Goal: Task Accomplishment & Management: Complete application form

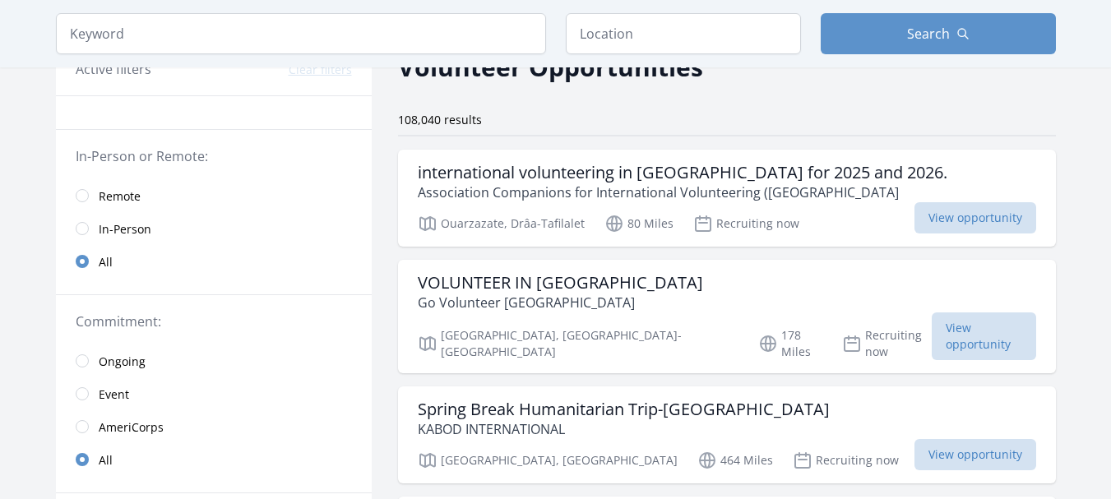
scroll to position [81, 0]
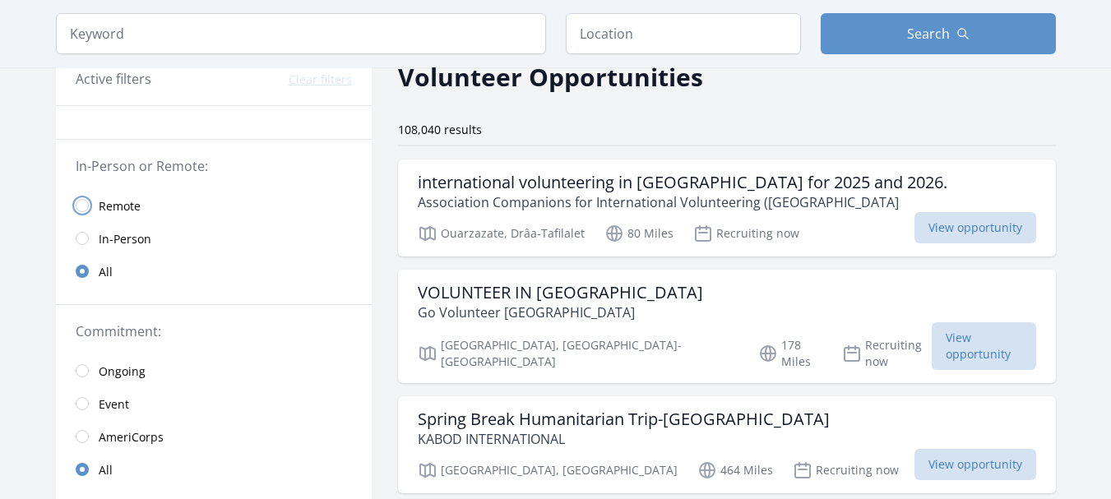
click at [83, 206] on input "radio" at bounding box center [82, 205] width 13 height 13
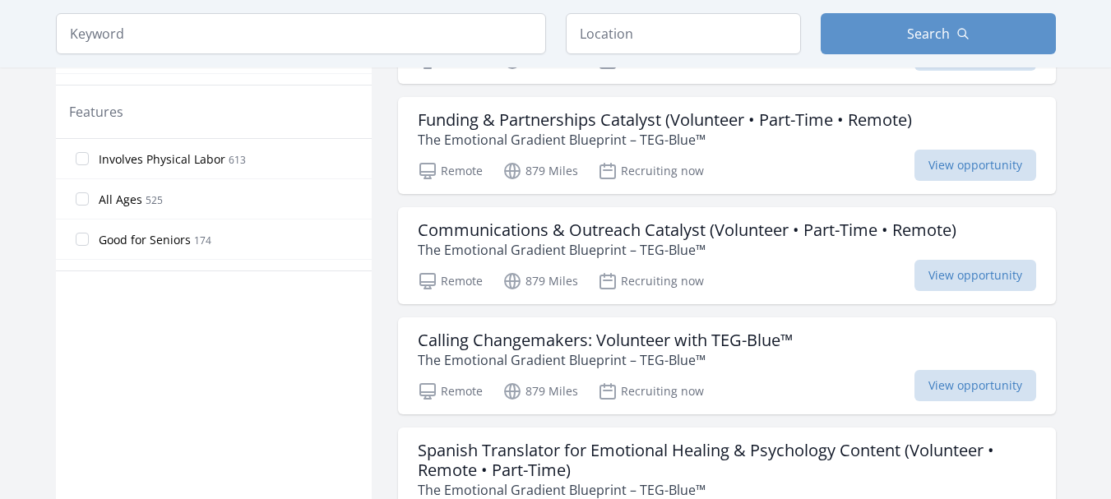
scroll to position [954, 0]
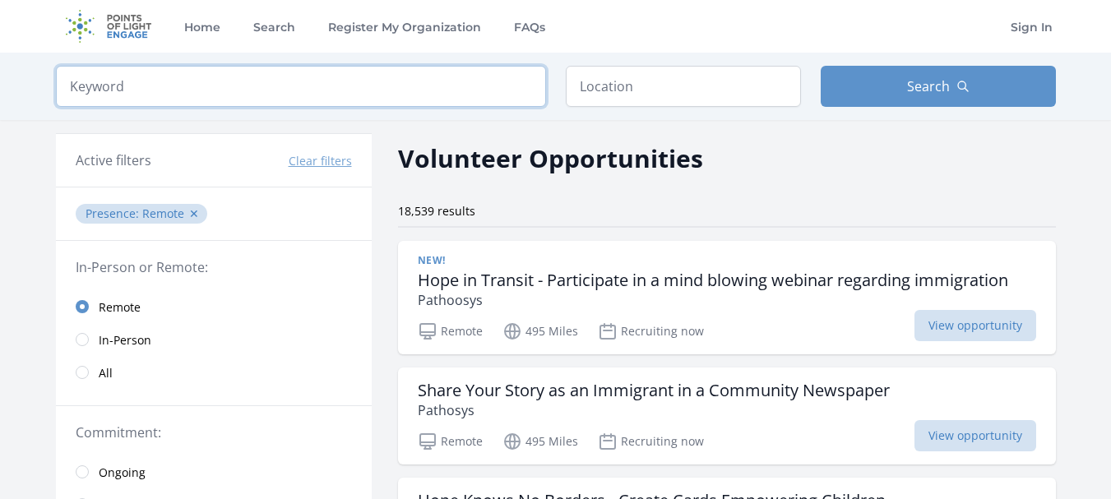
click at [291, 85] on input "search" at bounding box center [301, 86] width 490 height 41
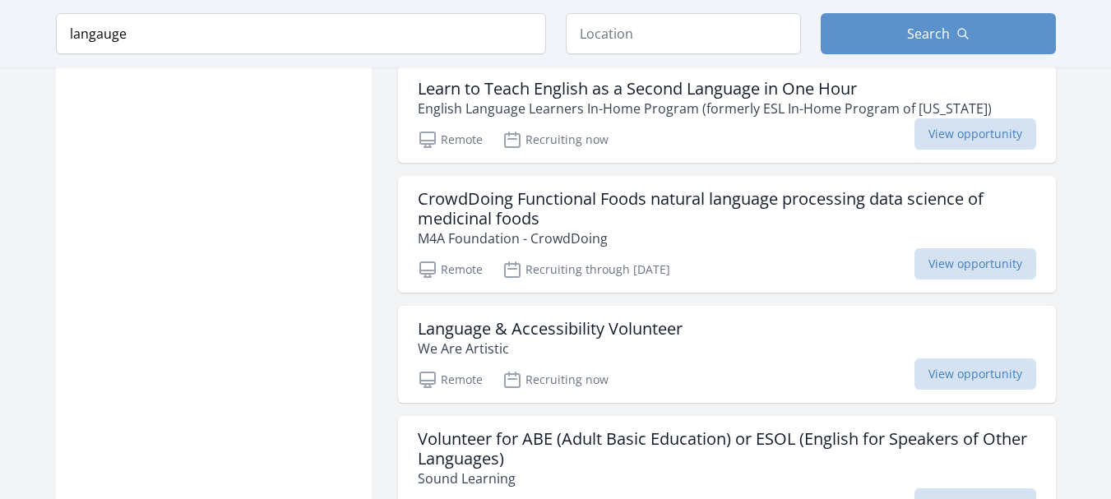
scroll to position [2022, 0]
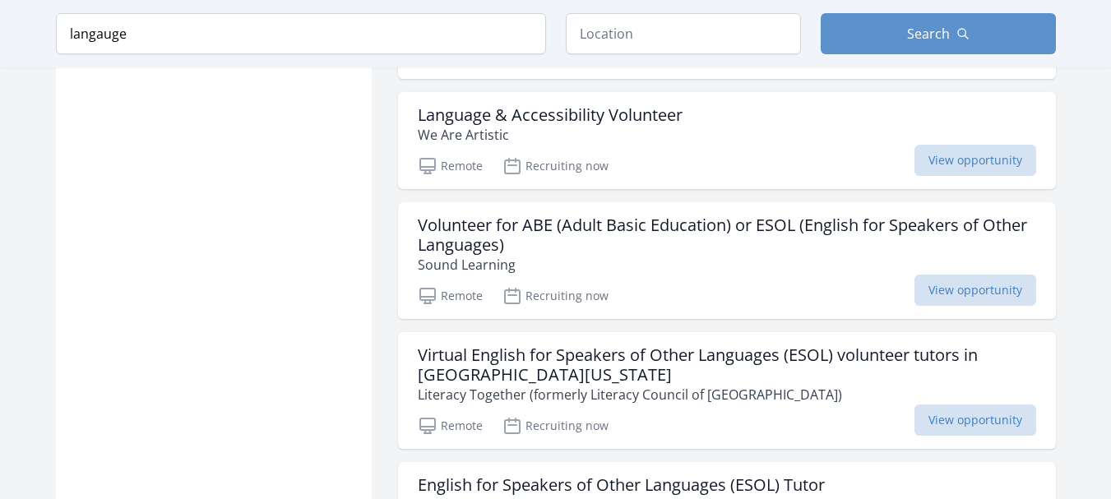
scroll to position [2181, 0]
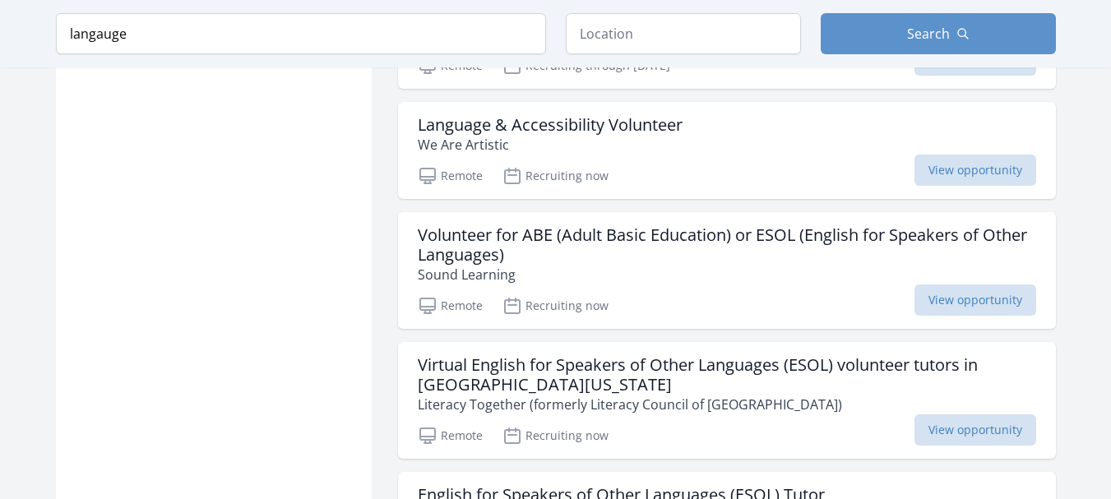
click at [1064, 287] on div "Active filters Clear filters Presence : Remote ✕ Query : langauge ✕ In-Person o…" at bounding box center [556, 370] width 1052 height 4862
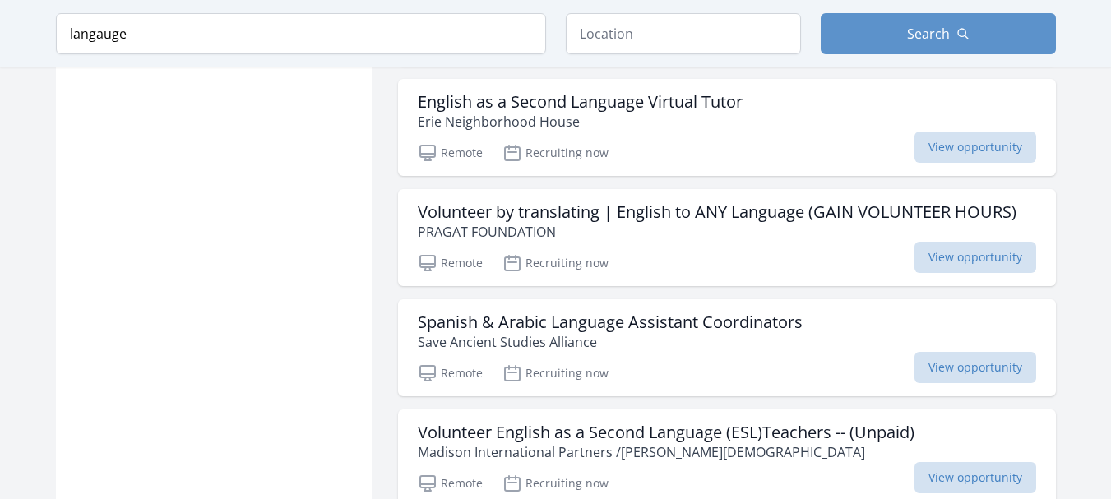
scroll to position [4417, 0]
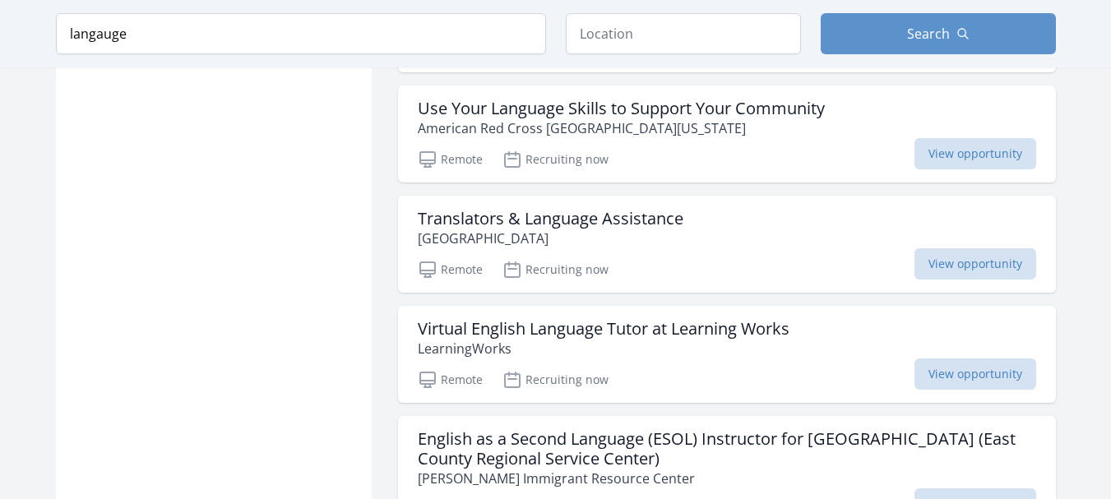
scroll to position [5042, 0]
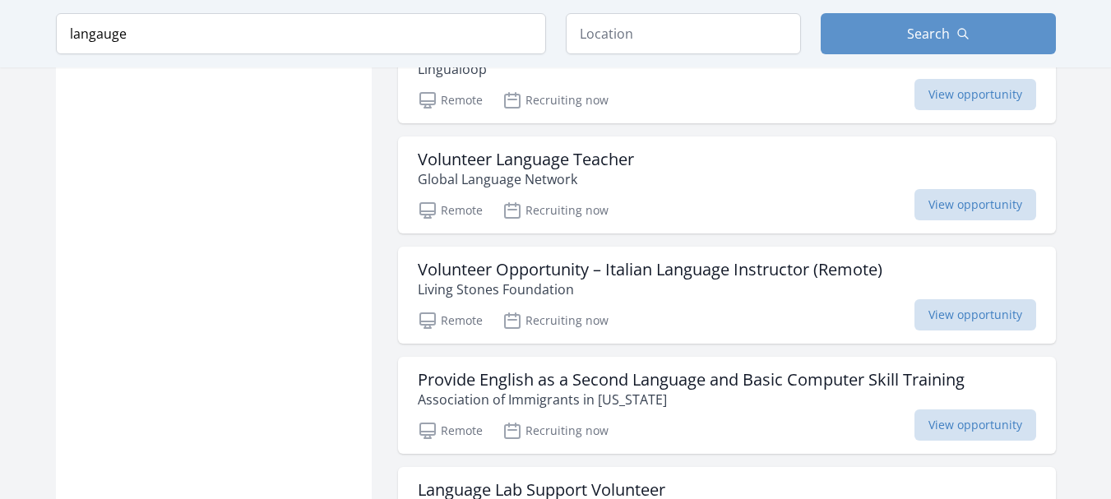
scroll to position [6456, 0]
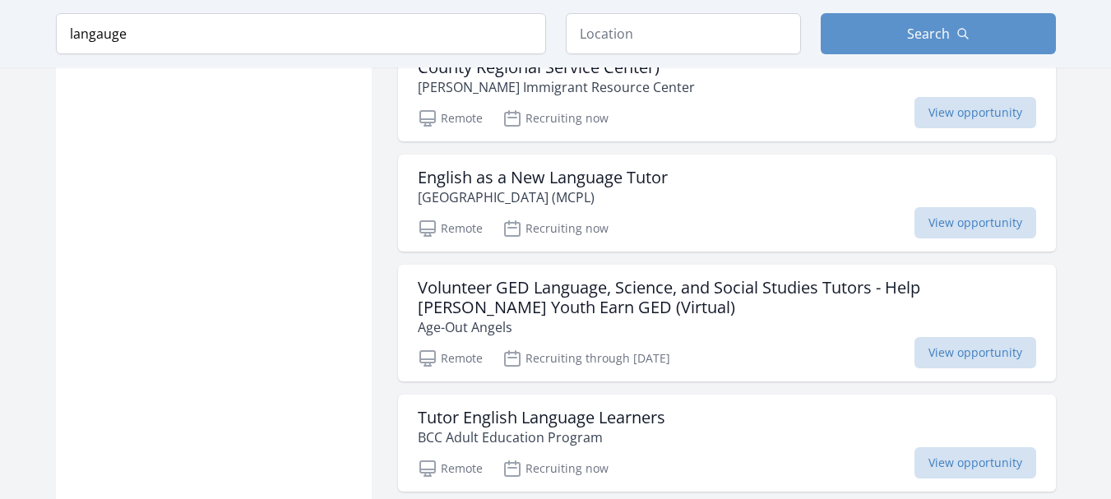
scroll to position [5338, 0]
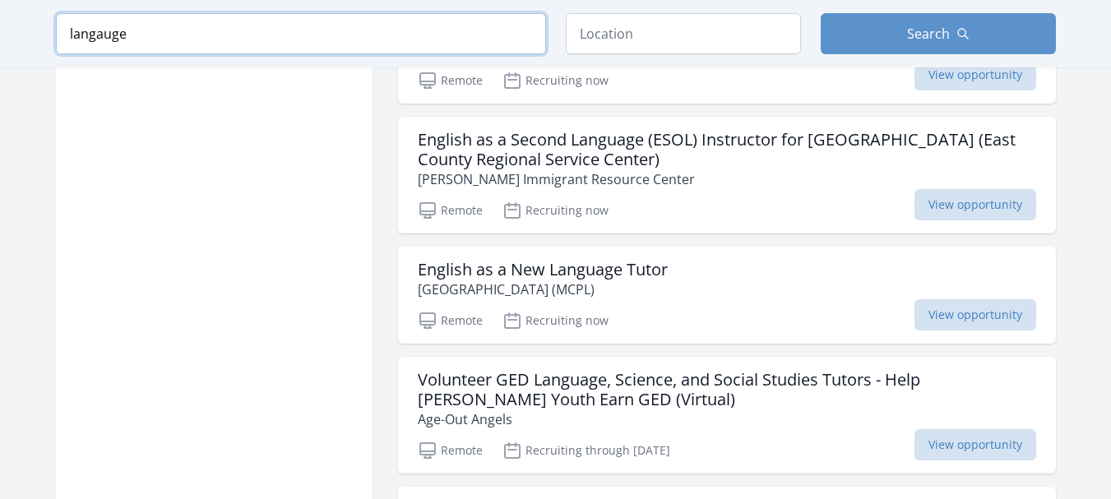
click at [186, 22] on input "langauge" at bounding box center [301, 33] width 490 height 41
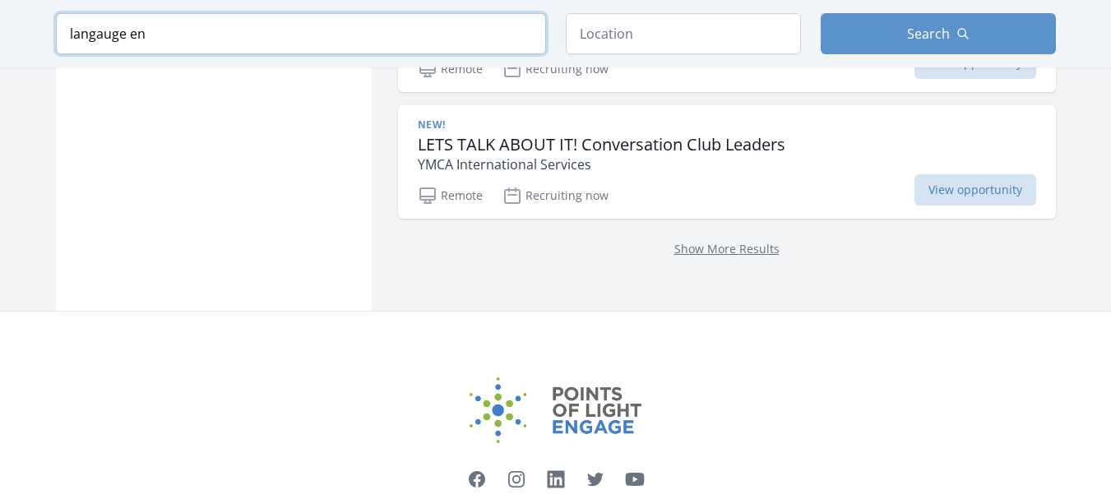
scroll to position [2525, 0]
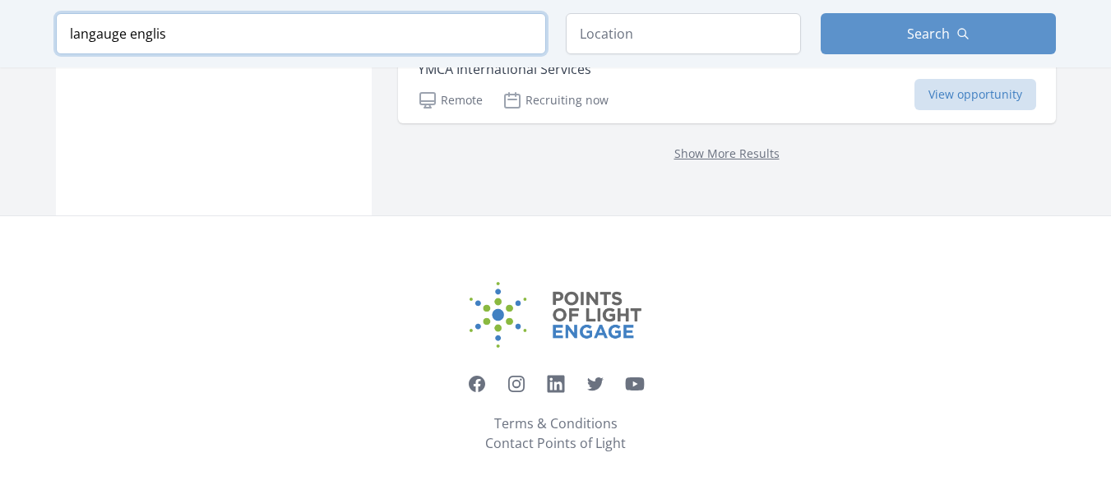
scroll to position [2574, 0]
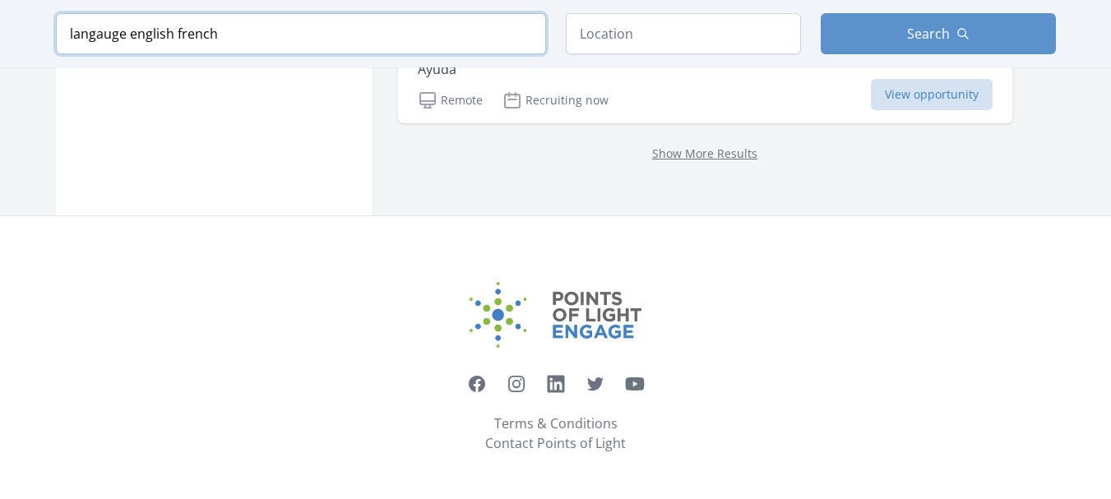
scroll to position [2373, 0]
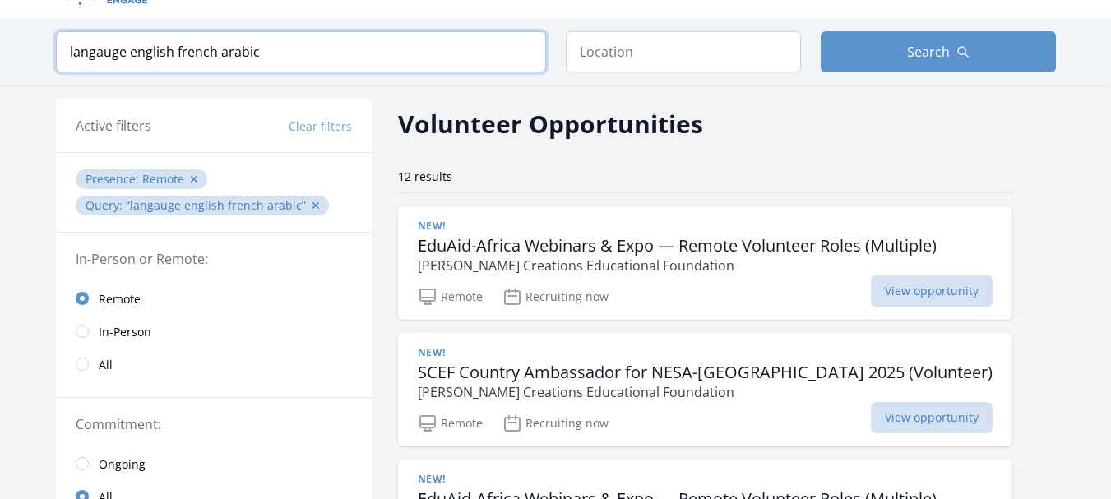
scroll to position [31, 0]
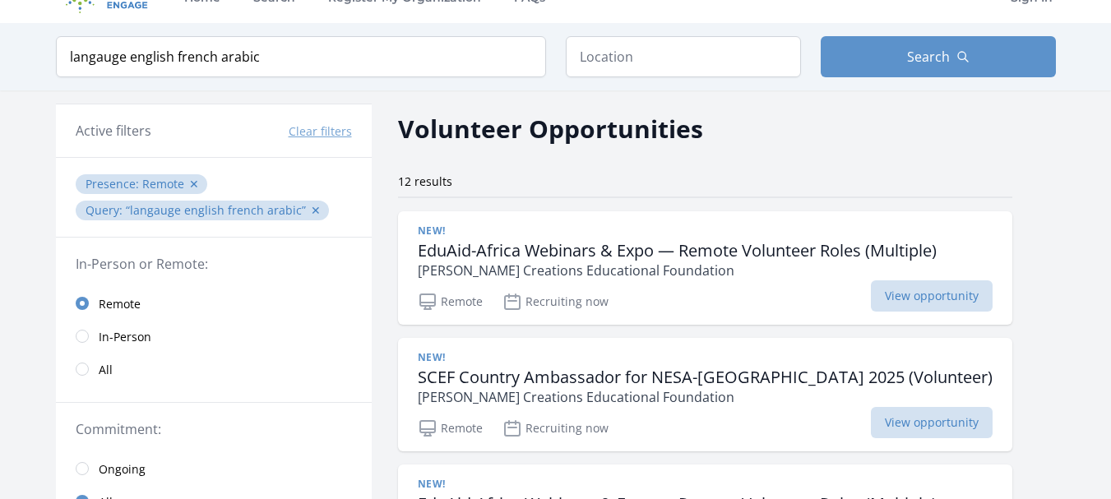
scroll to position [0, 0]
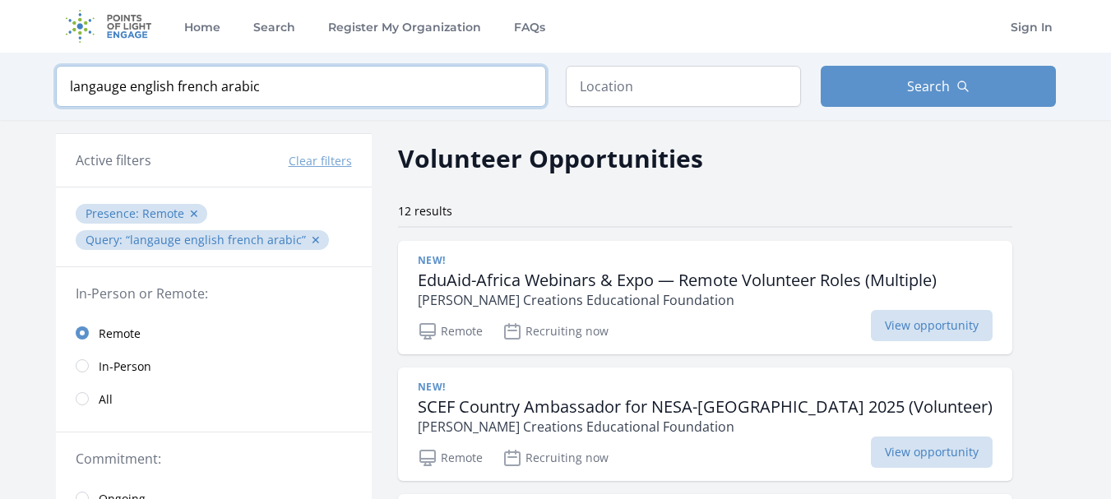
drag, startPoint x: 130, startPoint y: 85, endPoint x: 46, endPoint y: 86, distance: 83.9
click at [46, 86] on div "Keyword langauge english french arabic Location Search" at bounding box center [556, 86] width 1052 height 67
click at [285, 90] on input "english french arabic" at bounding box center [301, 86] width 490 height 41
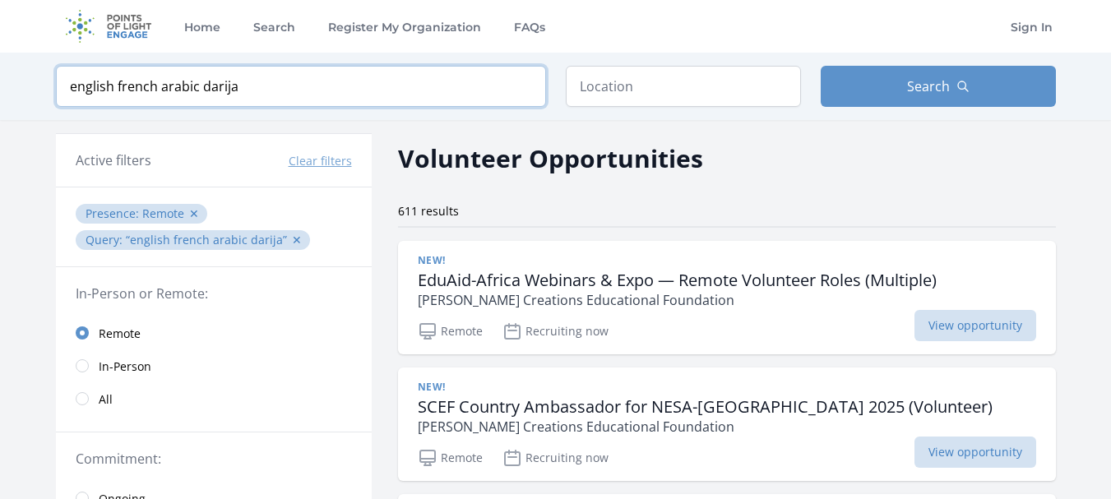
type input "english french arabic darija"
click button "submit" at bounding box center [0, 0] width 0 height 0
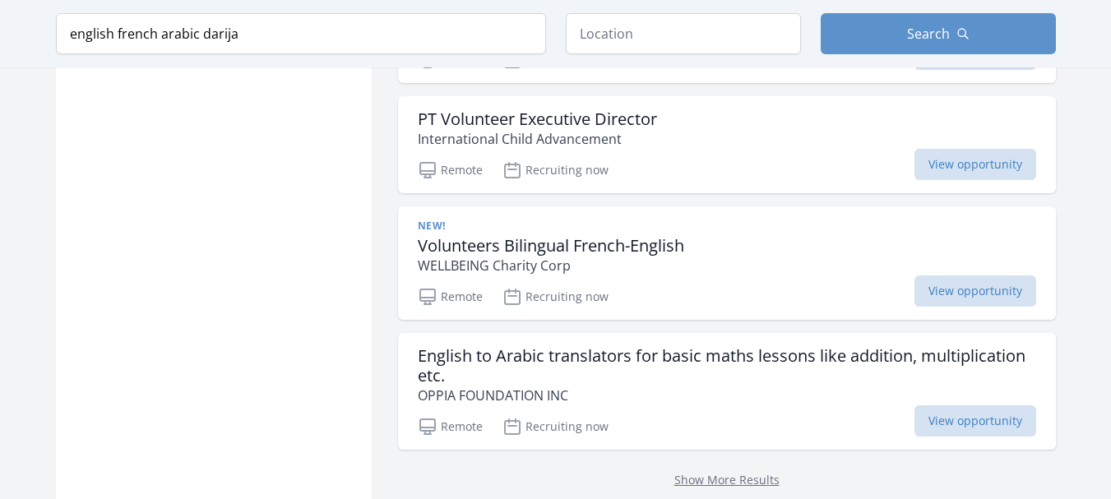
scroll to position [2129, 0]
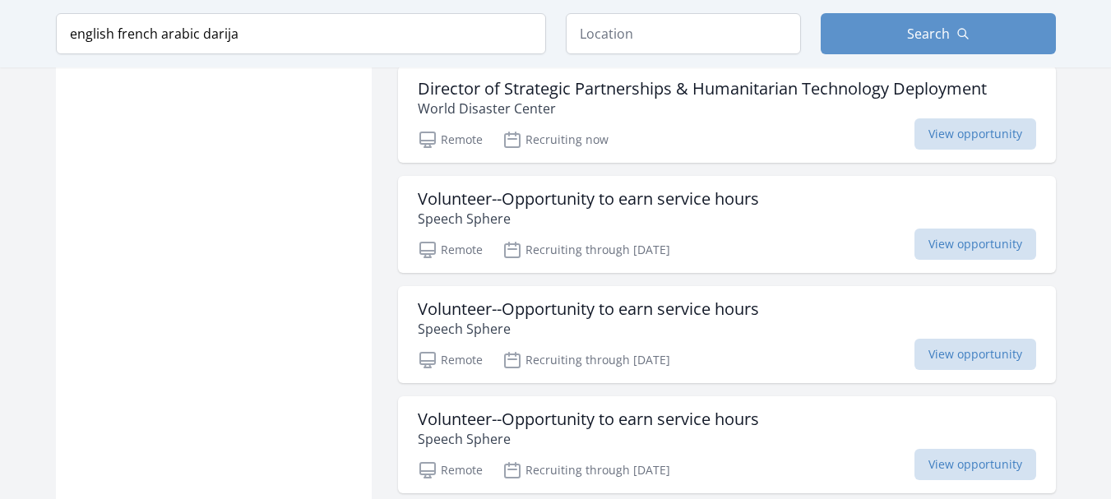
scroll to position [3530, 0]
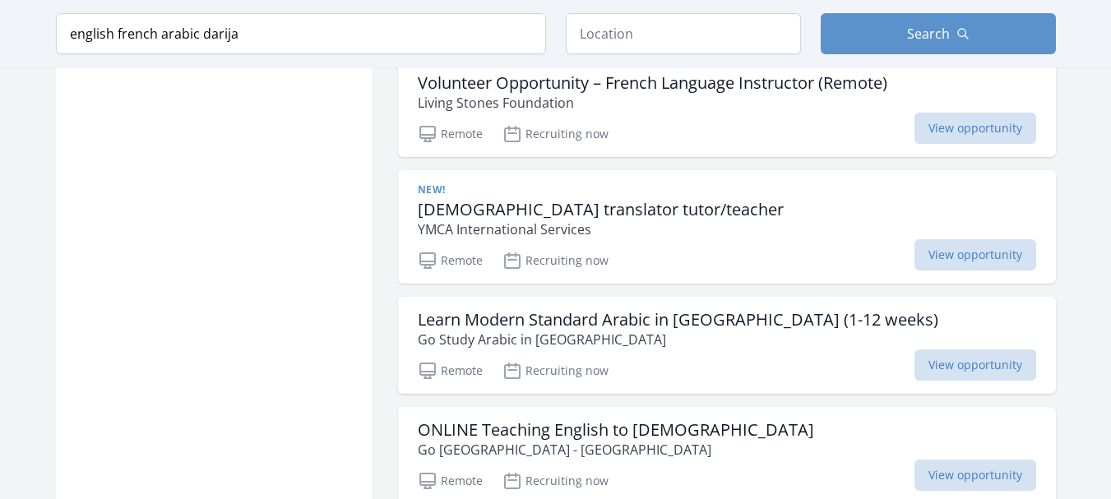
scroll to position [6577, 0]
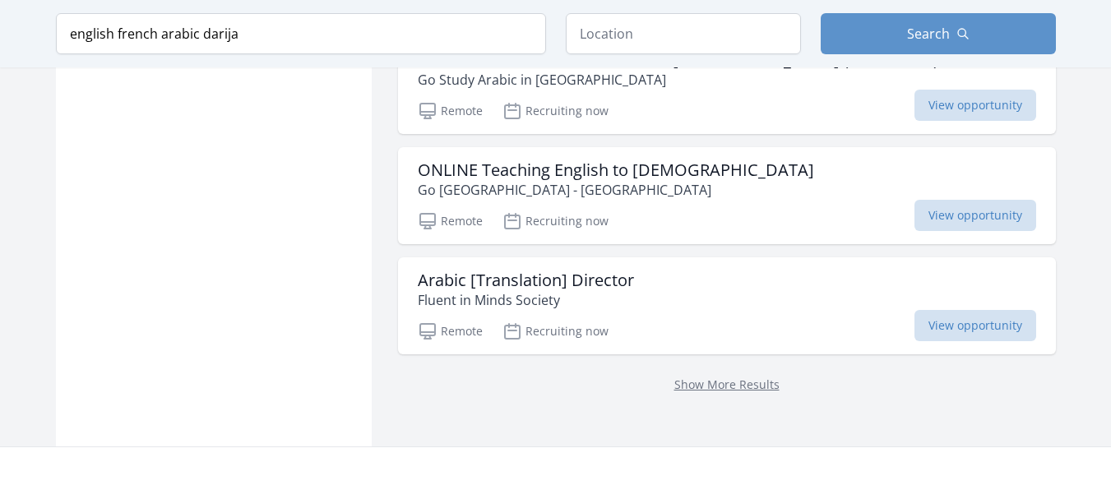
scroll to position [6759, 0]
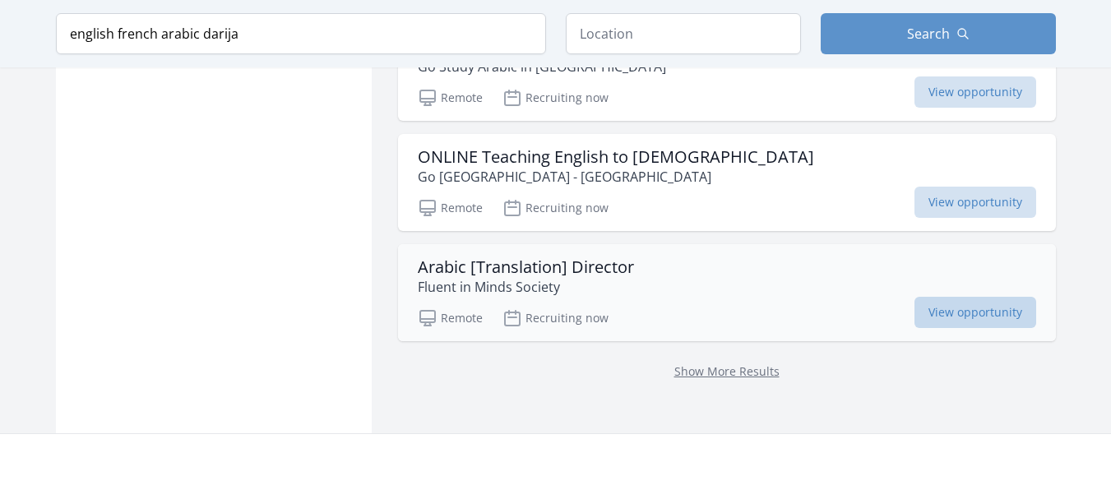
click at [964, 297] on span "View opportunity" at bounding box center [975, 312] width 122 height 31
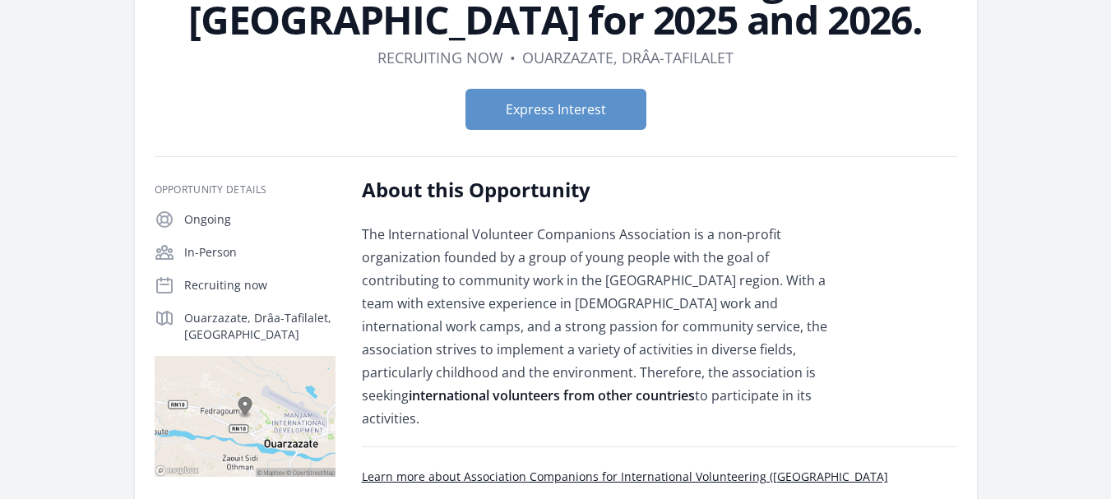
scroll to position [132, 0]
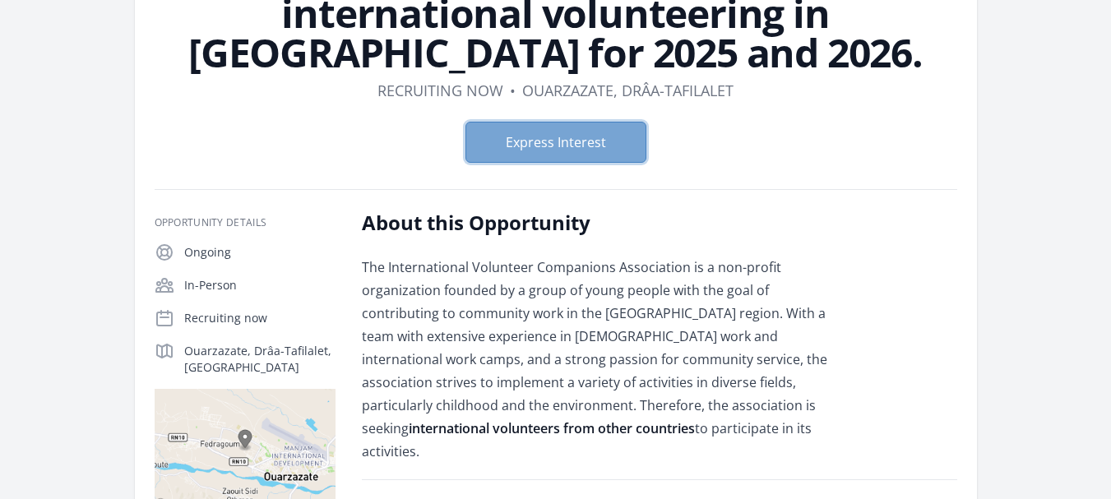
click at [635, 141] on button "Express Interest" at bounding box center [555, 142] width 181 height 41
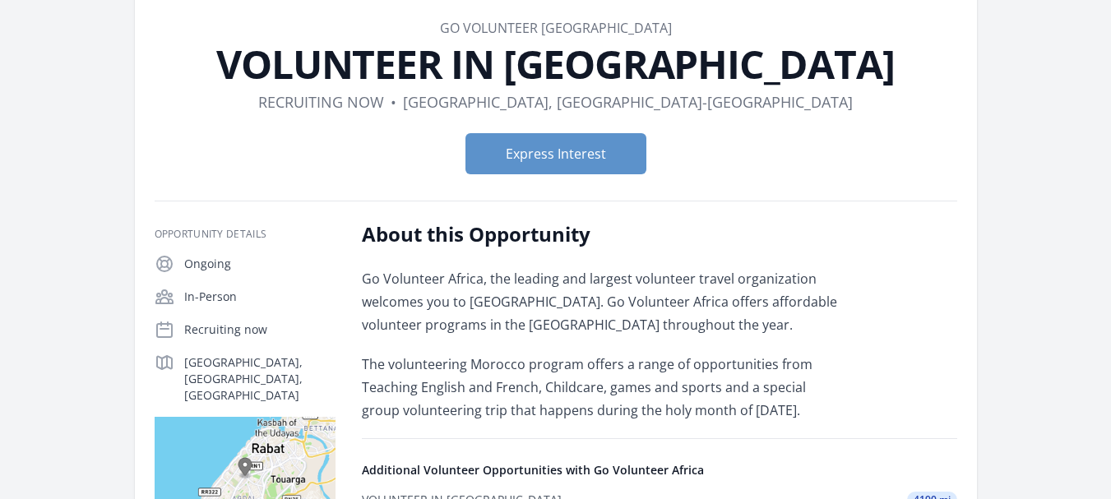
scroll to position [95, 0]
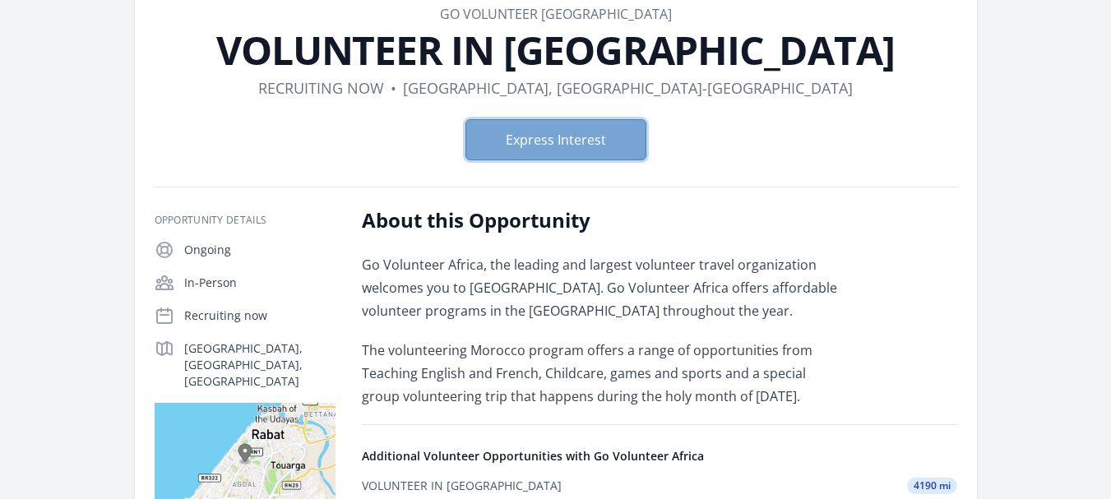
click at [600, 158] on button "Express Interest" at bounding box center [555, 139] width 181 height 41
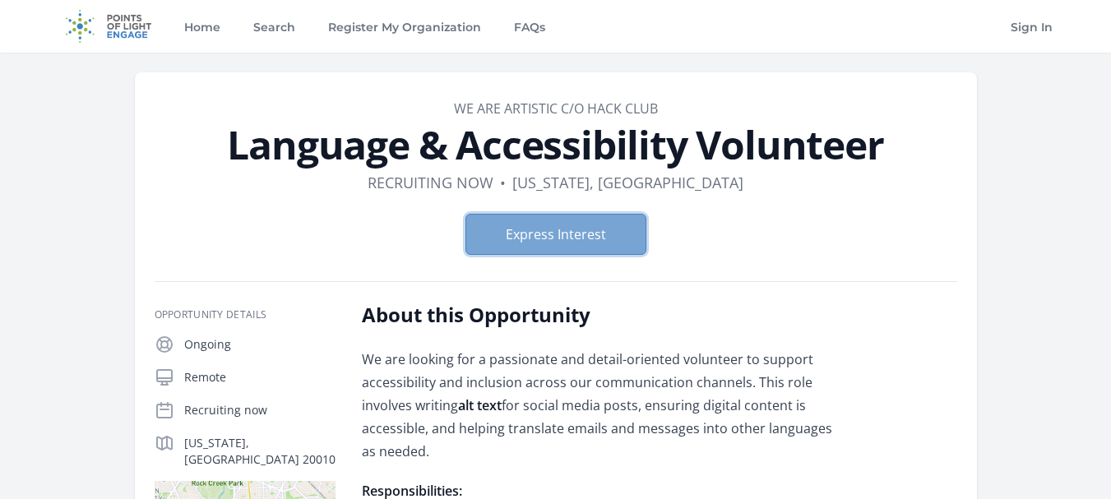
click at [537, 229] on button "Express Interest" at bounding box center [555, 234] width 181 height 41
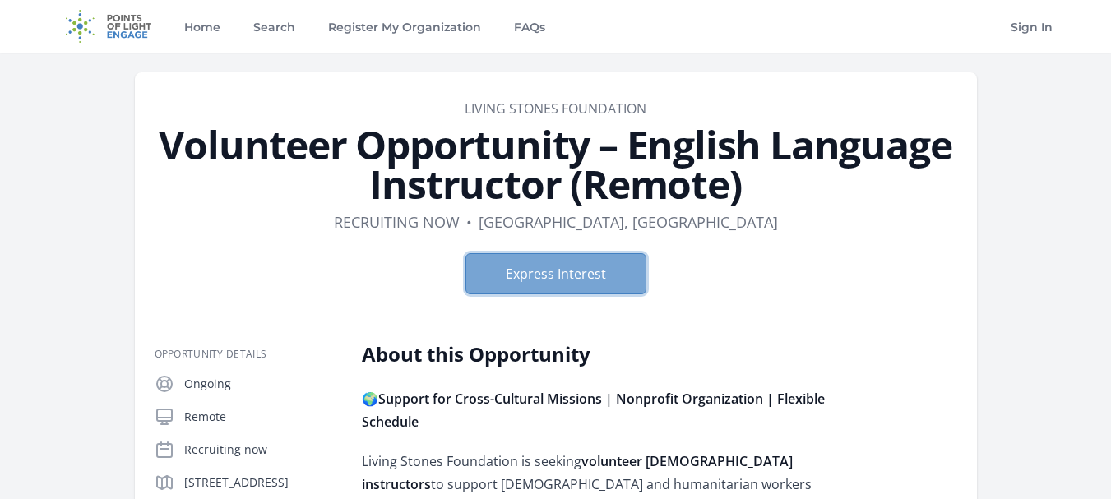
click at [557, 277] on button "Express Interest" at bounding box center [555, 273] width 181 height 41
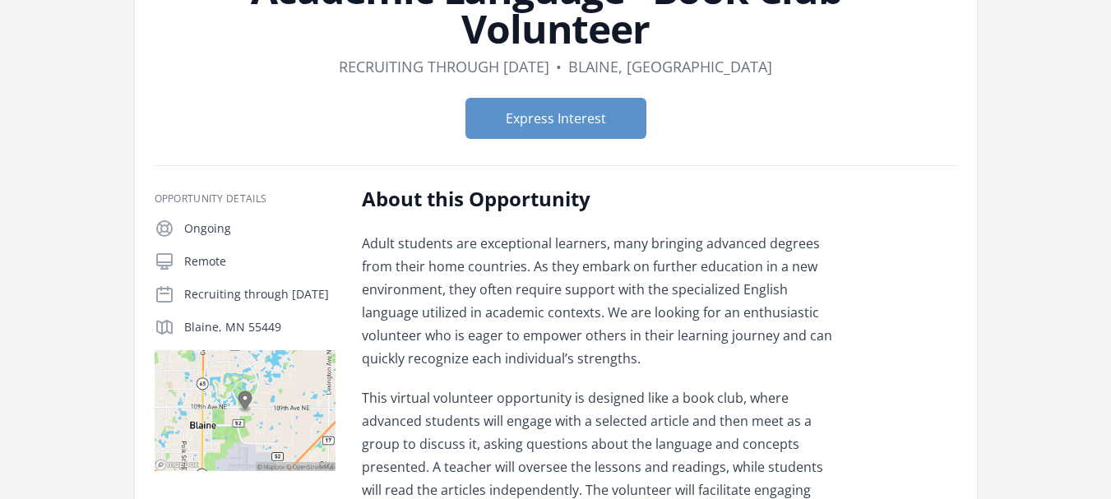
scroll to position [165, 0]
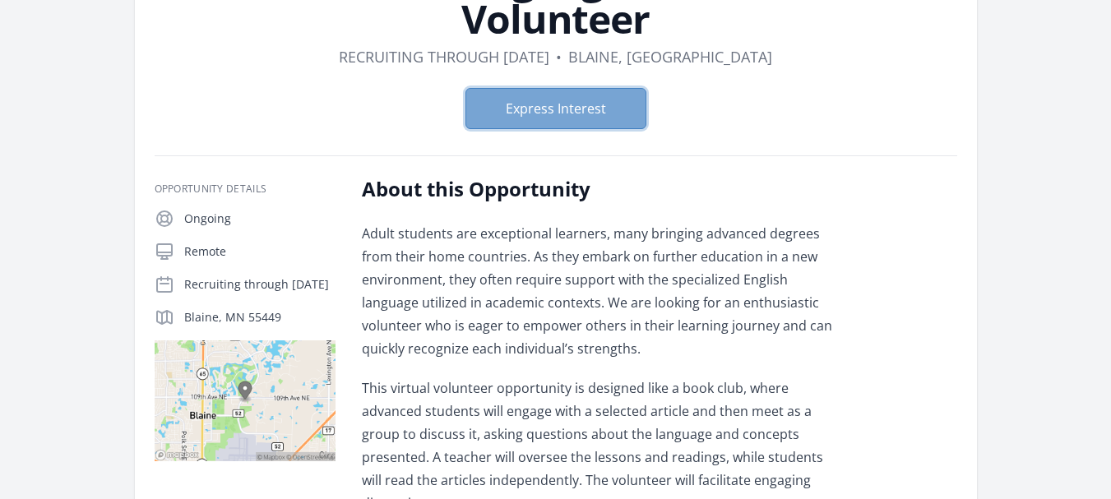
click at [624, 123] on button "Express Interest" at bounding box center [555, 108] width 181 height 41
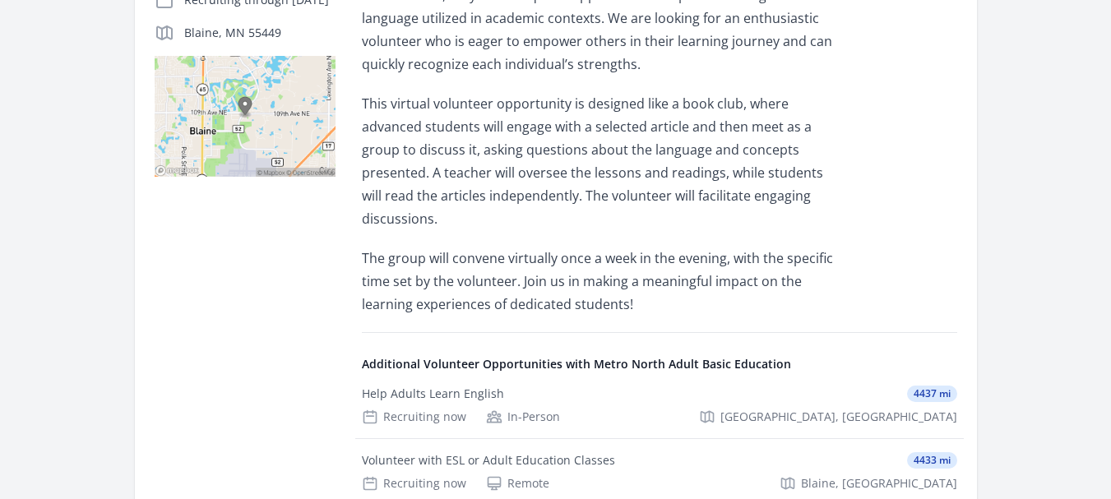
scroll to position [495, 0]
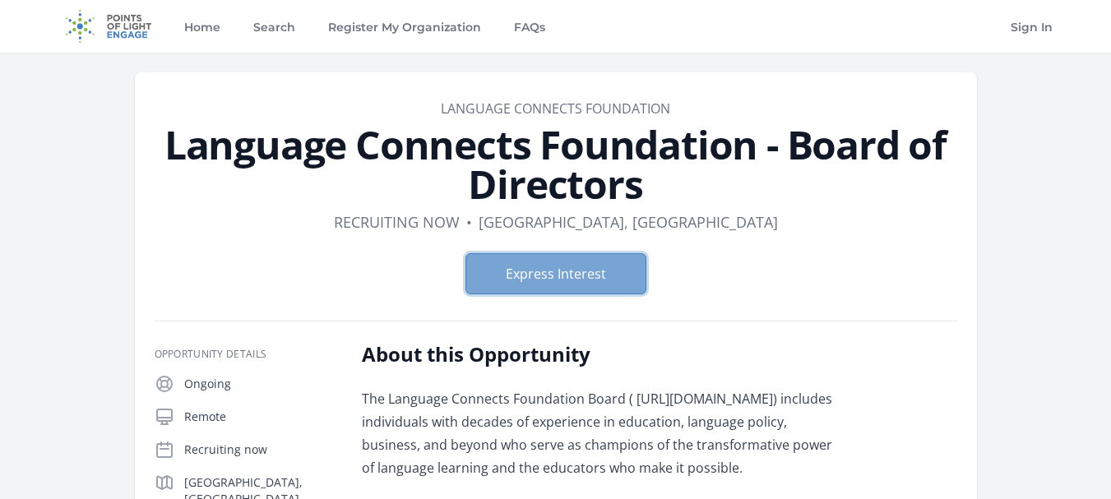
click at [547, 271] on button "Express Interest" at bounding box center [555, 273] width 181 height 41
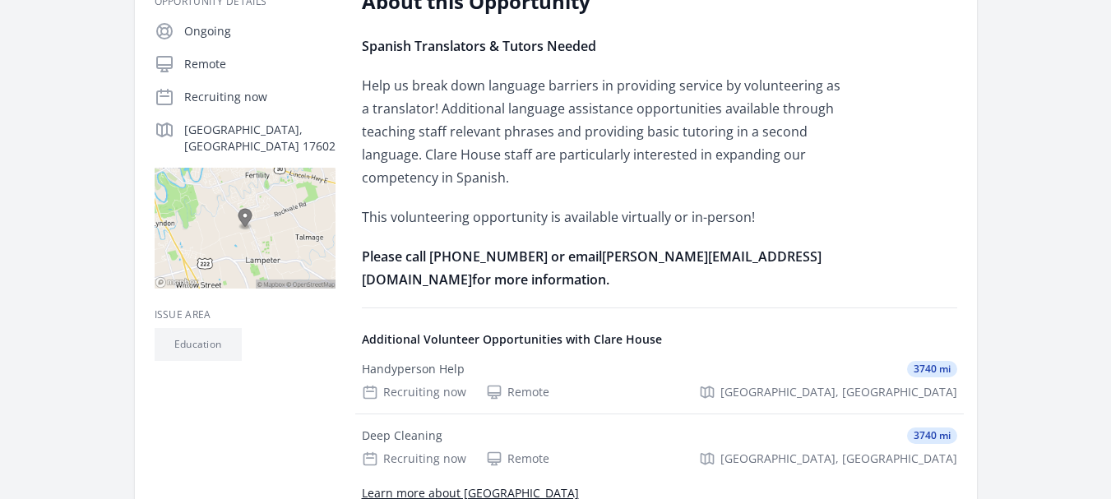
scroll to position [480, 0]
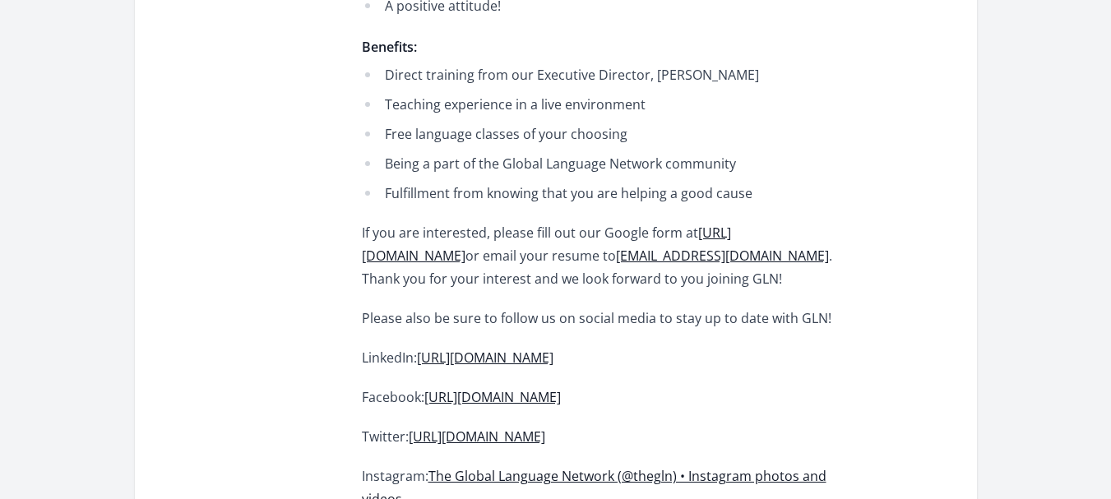
scroll to position [1230, 0]
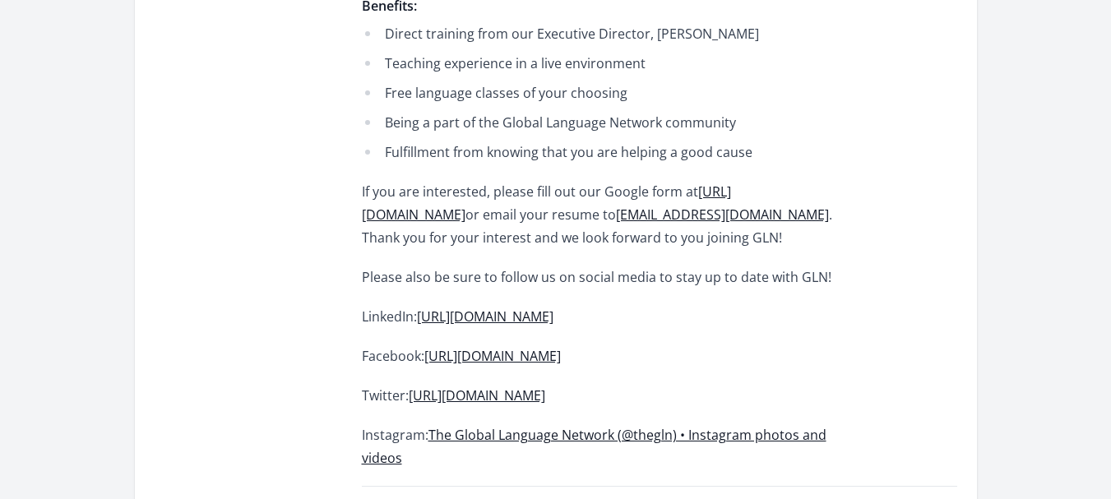
click at [553, 326] on link "https://www.linkedin.com/in/global-language-network-301b3b14a/" at bounding box center [485, 316] width 136 height 18
click at [536, 365] on link "https://www.facebook.com/GlobalLanguageNetwork" at bounding box center [492, 356] width 136 height 18
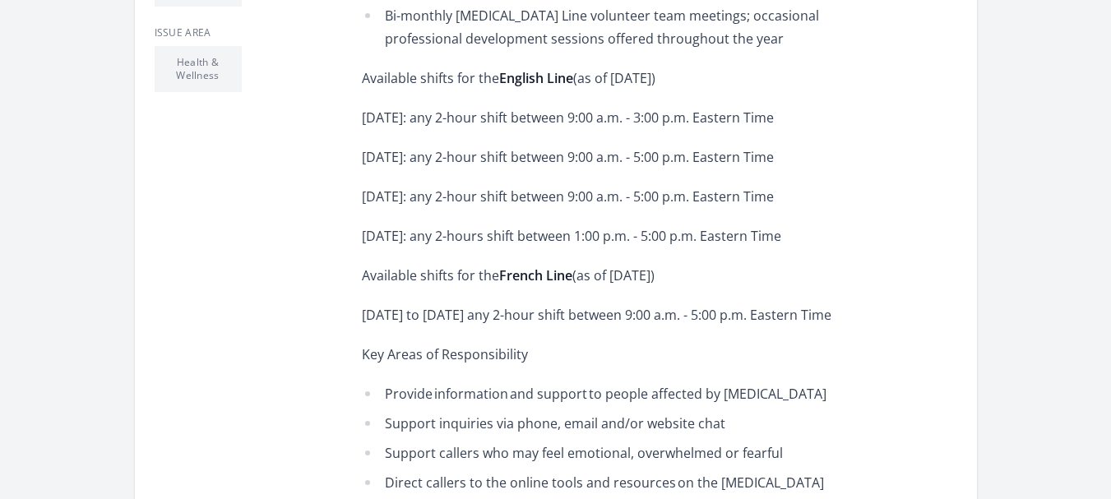
scroll to position [686, 0]
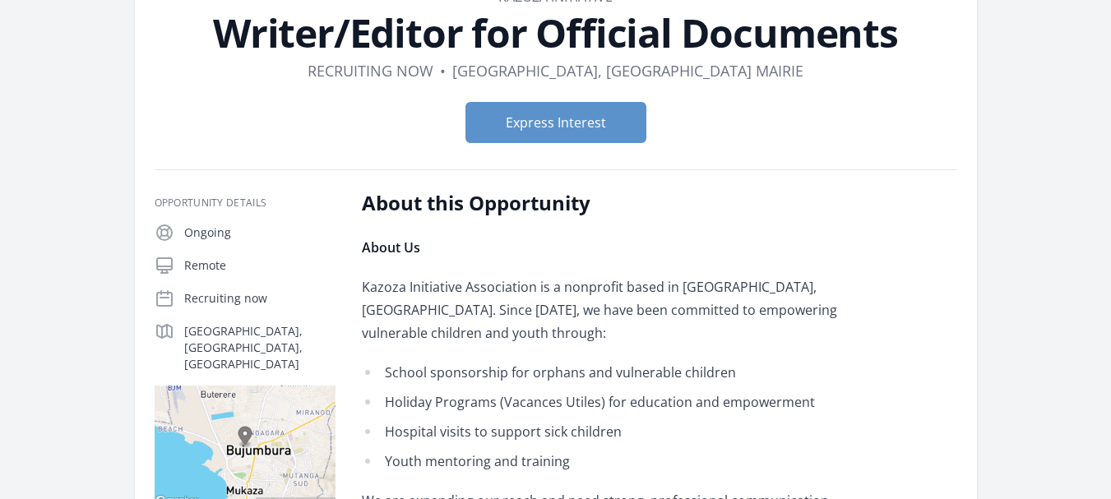
scroll to position [124, 0]
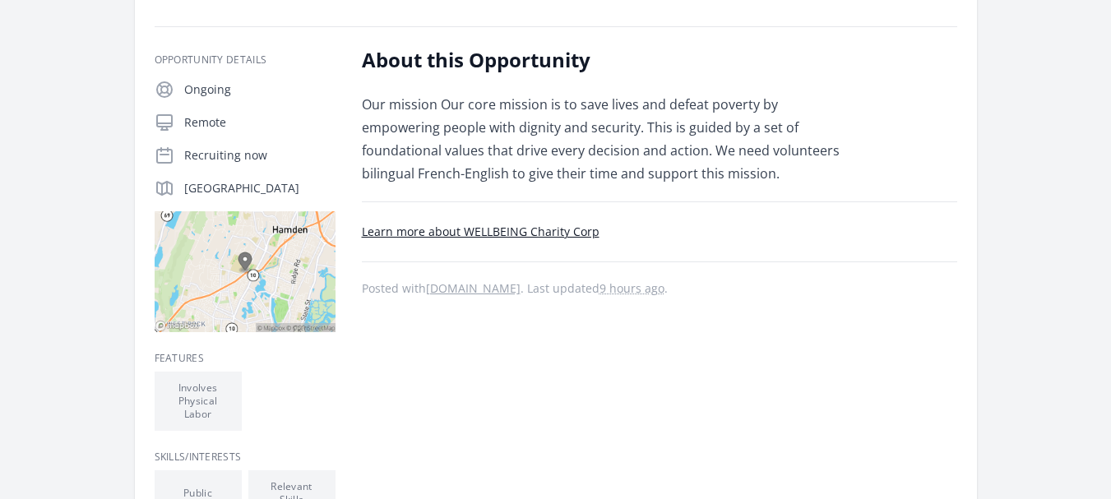
scroll to position [177, 0]
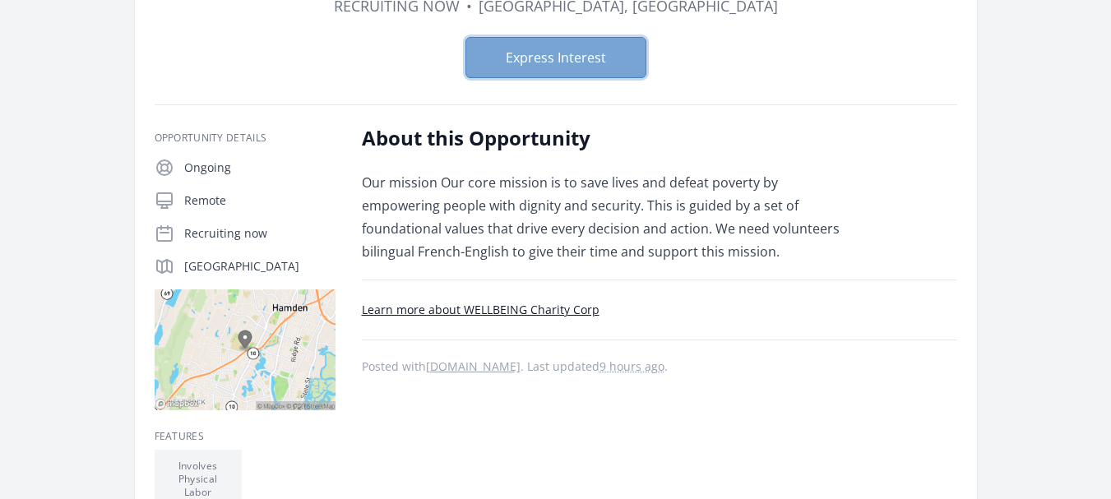
click at [549, 54] on button "Express Interest" at bounding box center [555, 57] width 181 height 41
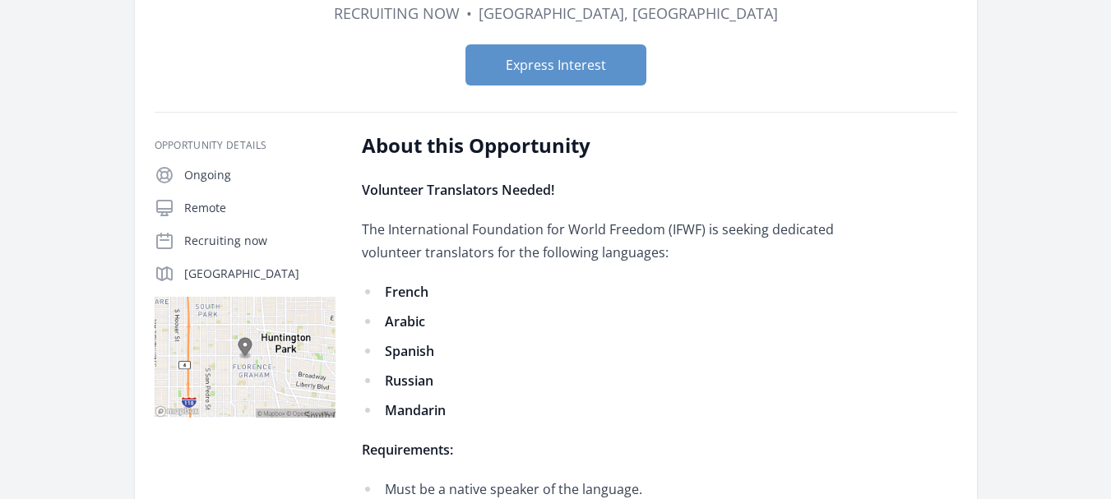
scroll to position [132, 0]
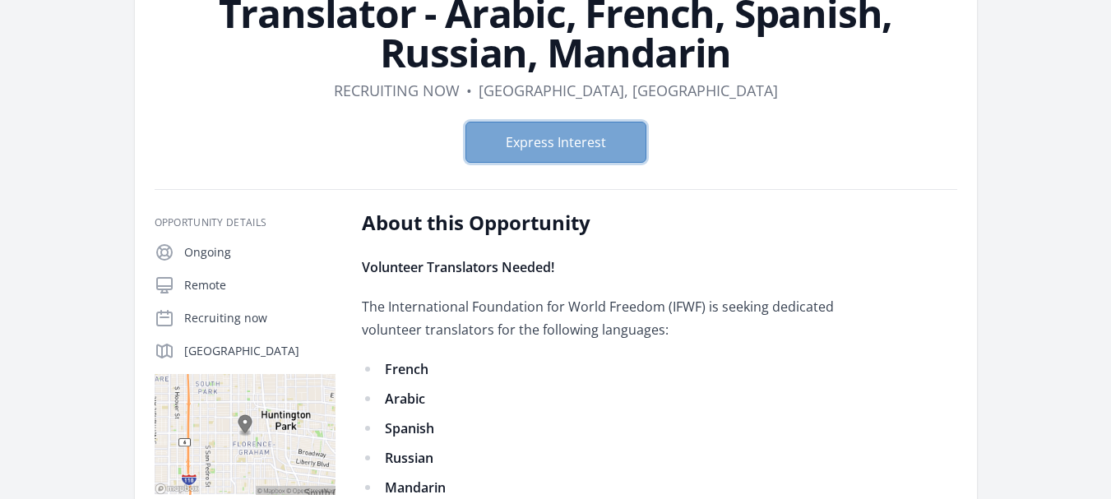
click at [603, 142] on button "Express Interest" at bounding box center [555, 142] width 181 height 41
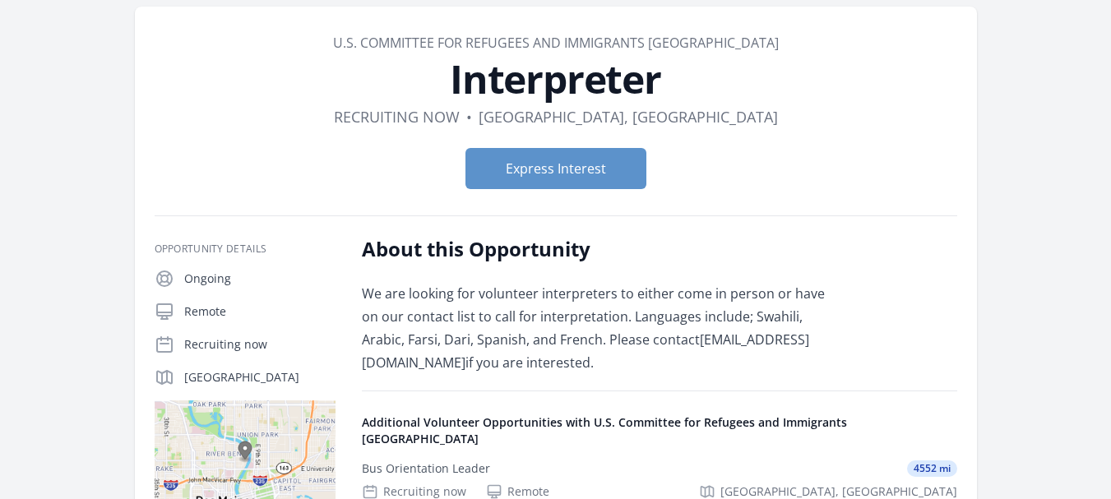
scroll to position [99, 0]
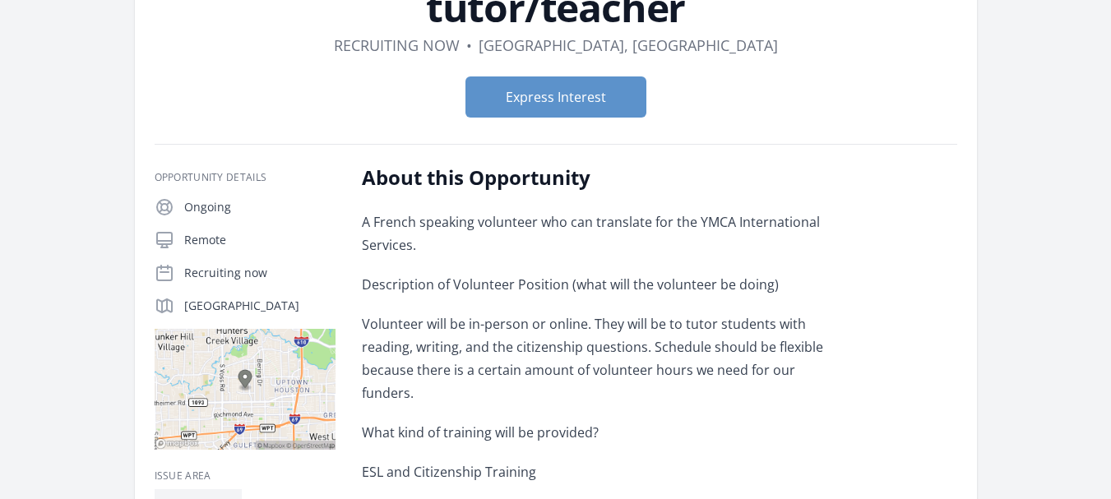
scroll to position [132, 0]
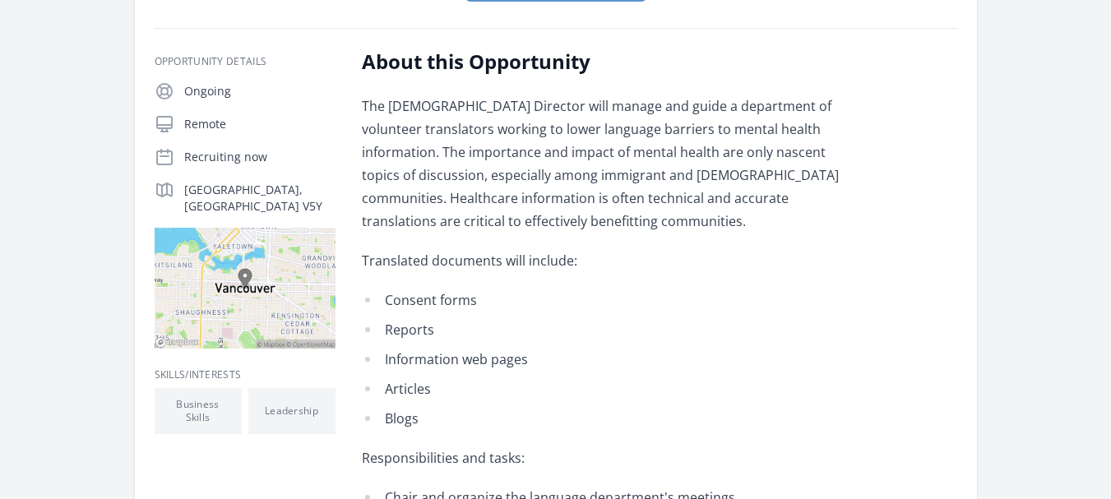
scroll to position [85, 0]
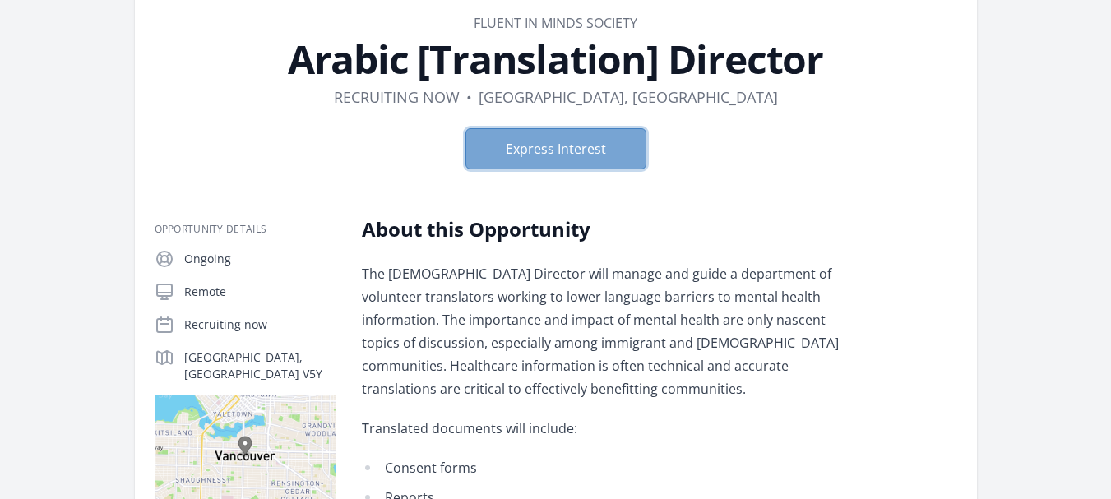
click at [603, 144] on button "Express Interest" at bounding box center [555, 148] width 181 height 41
